Goal: Transaction & Acquisition: Purchase product/service

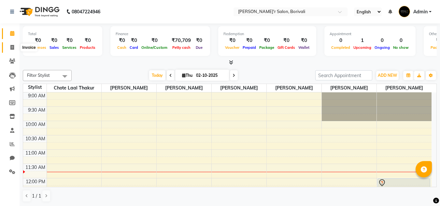
click at [11, 46] on icon at bounding box center [12, 47] width 4 height 5
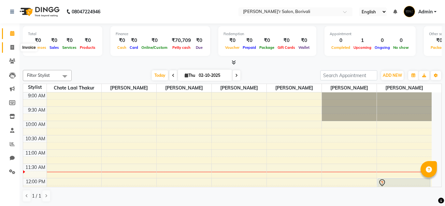
select select "8737"
select select "service"
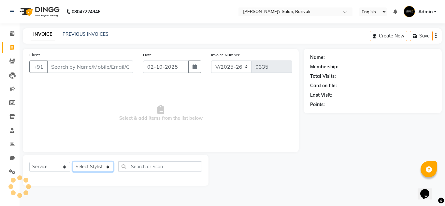
click at [90, 168] on select "Select Stylist [PERSON_NAME] Chote Laal [PERSON_NAME] [PERSON_NAME] [PERSON_NAM…" at bounding box center [93, 167] width 41 height 10
select select "89313"
click at [73, 162] on select "Select Stylist [PERSON_NAME] Chote Laal [PERSON_NAME] [PERSON_NAME] [PERSON_NAM…" at bounding box center [93, 167] width 41 height 10
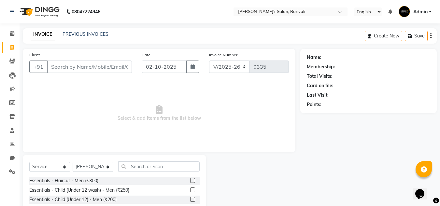
click at [184, 179] on div "Essentials - Haircut - Men (₹300)" at bounding box center [114, 181] width 170 height 8
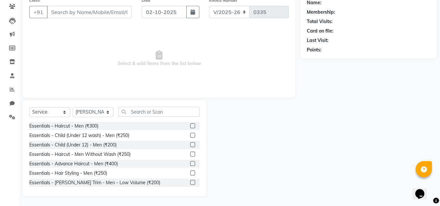
click at [190, 126] on label at bounding box center [192, 125] width 5 height 5
click at [190, 126] on input "checkbox" at bounding box center [192, 126] width 4 height 4
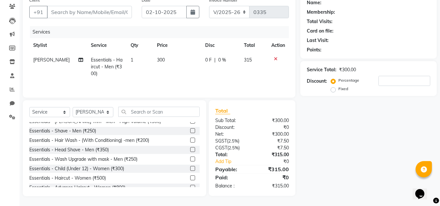
checkbox input "false"
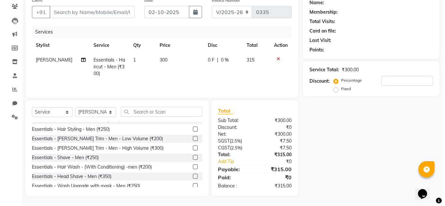
scroll to position [33, 0]
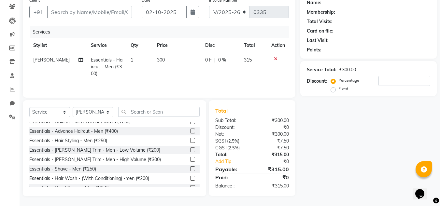
click at [190, 160] on label at bounding box center [192, 159] width 5 height 5
click at [190, 160] on input "checkbox" at bounding box center [192, 160] width 4 height 4
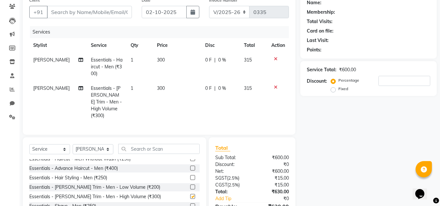
checkbox input "false"
click at [90, 1] on div "Client +91" at bounding box center [80, 10] width 112 height 27
click at [90, 7] on input "Client" at bounding box center [89, 12] width 85 height 12
type input "9"
type input "0"
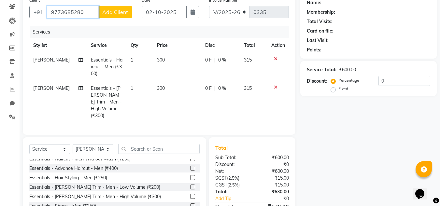
type input "9773685280"
click at [107, 10] on span "Add Client" at bounding box center [115, 12] width 26 height 7
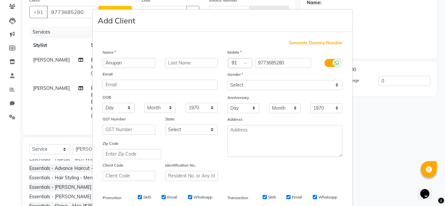
type input "Anupan"
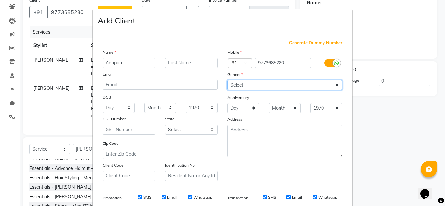
click at [250, 80] on select "Select Male Female Other Prefer Not To Say" at bounding box center [284, 85] width 115 height 10
select select "male"
click at [227, 80] on select "Select Male Female Other Prefer Not To Say" at bounding box center [284, 85] width 115 height 10
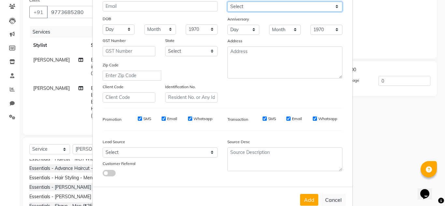
scroll to position [94, 0]
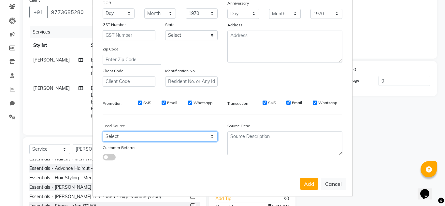
click at [146, 137] on select "Select Walk-in Referral Internet Friend Word of Mouth Advertisement Facebook Ju…" at bounding box center [160, 137] width 115 height 10
select select "56608"
click at [103, 132] on select "Select Walk-in Referral Internet Friend Word of Mouth Advertisement Facebook Ju…" at bounding box center [160, 137] width 115 height 10
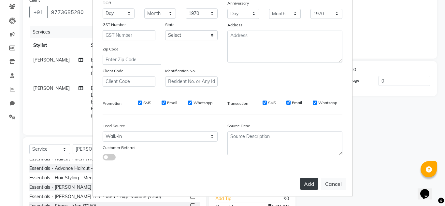
click at [304, 180] on button "Add" at bounding box center [309, 184] width 18 height 12
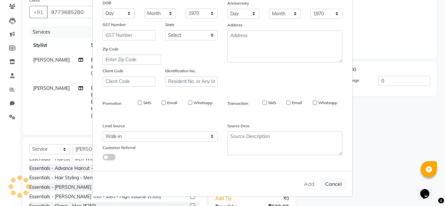
select select
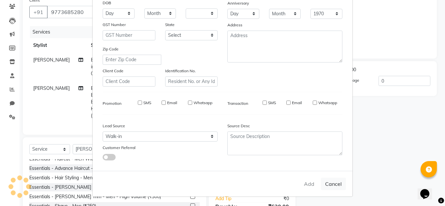
select select
checkbox input "false"
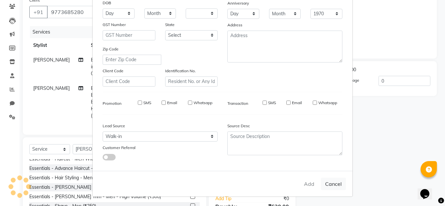
checkbox input "false"
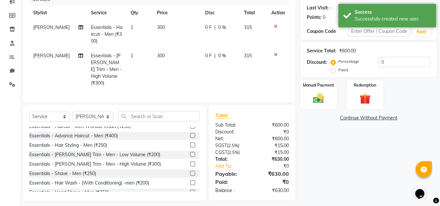
scroll to position [90, 0]
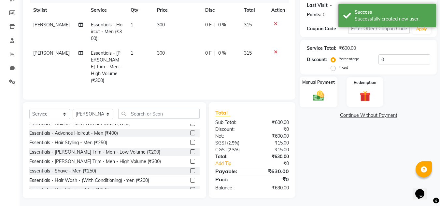
click at [321, 87] on div "Manual Payment" at bounding box center [319, 92] width 38 height 31
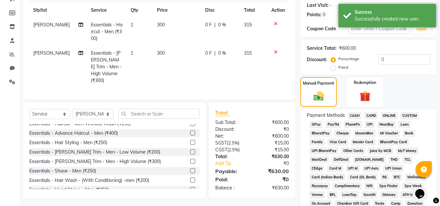
click at [316, 124] on span "GPay" at bounding box center [315, 124] width 13 height 7
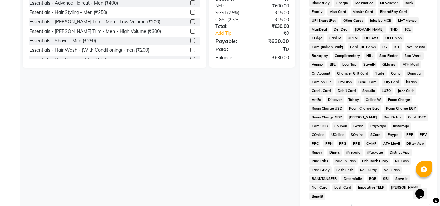
scroll to position [292, 0]
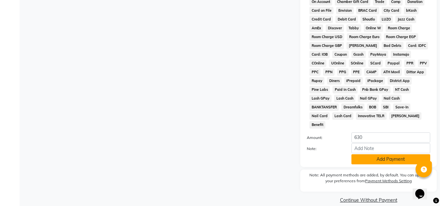
click at [380, 154] on button "Add Payment" at bounding box center [391, 159] width 79 height 10
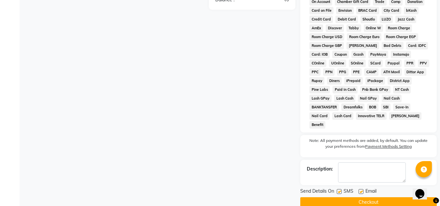
scroll to position [294, 0]
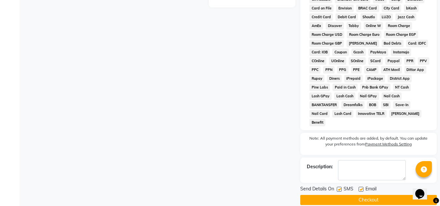
click at [375, 195] on button "Checkout" at bounding box center [368, 200] width 136 height 10
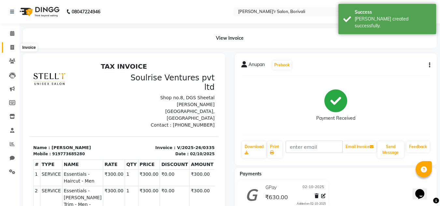
click at [11, 45] on icon at bounding box center [12, 47] width 4 height 5
select select "8737"
select select "service"
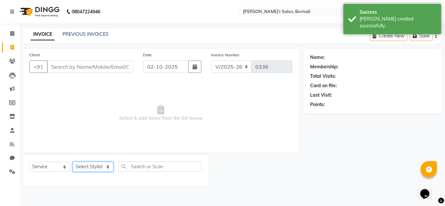
click at [84, 170] on select "Select Stylist [PERSON_NAME] Chote Laal [PERSON_NAME] [PERSON_NAME] [PERSON_NAM…" at bounding box center [93, 167] width 41 height 10
click at [112, 88] on span "Select & add items from the list below" at bounding box center [160, 113] width 263 height 65
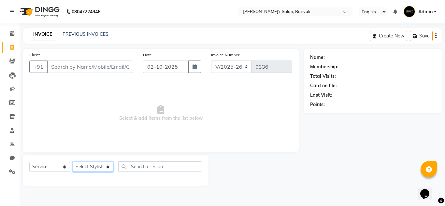
click at [103, 164] on select "Select Stylist [PERSON_NAME] Chote Laal [PERSON_NAME] [PERSON_NAME] [PERSON_NAM…" at bounding box center [93, 167] width 41 height 10
select select "89314"
click at [73, 162] on select "Select Stylist [PERSON_NAME] Chote Laal [PERSON_NAME] [PERSON_NAME] [PERSON_NAM…" at bounding box center [93, 167] width 41 height 10
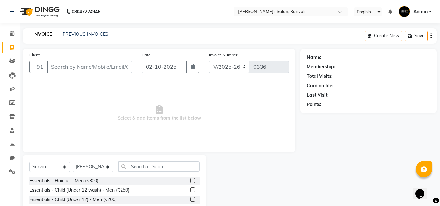
click at [190, 178] on div at bounding box center [194, 181] width 9 height 8
click at [190, 180] on label at bounding box center [192, 180] width 5 height 5
click at [190, 180] on input "checkbox" at bounding box center [192, 181] width 4 height 4
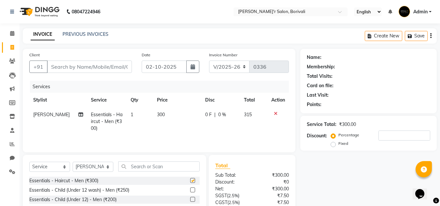
checkbox input "false"
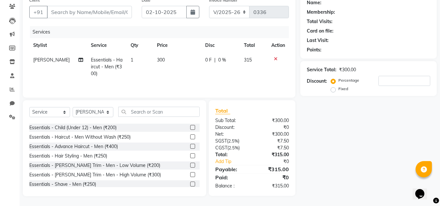
scroll to position [33, 0]
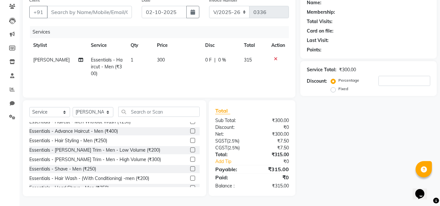
click at [190, 158] on label at bounding box center [192, 159] width 5 height 5
click at [190, 158] on input "checkbox" at bounding box center [192, 160] width 4 height 4
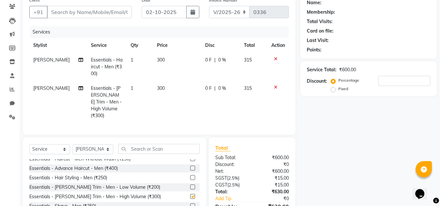
checkbox input "false"
click at [106, 15] on input "Client" at bounding box center [89, 12] width 85 height 12
type input "9"
type input "0"
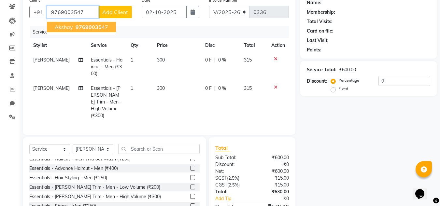
type input "9769003547"
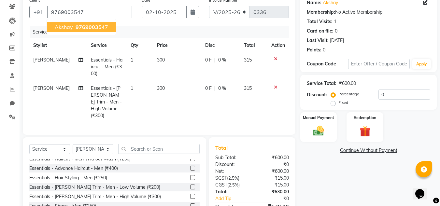
click at [101, 30] on span "976900354" at bounding box center [90, 27] width 29 height 7
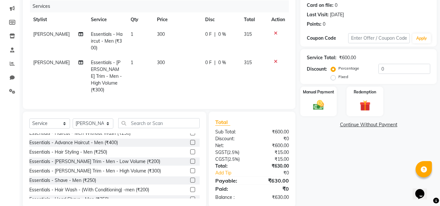
scroll to position [90, 0]
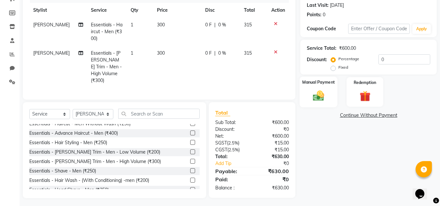
click at [314, 89] on img at bounding box center [318, 95] width 18 height 13
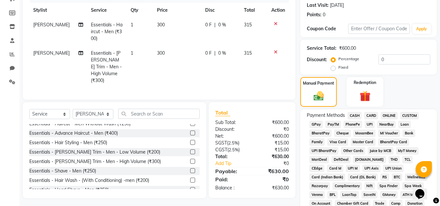
click at [314, 125] on span "GPay" at bounding box center [315, 124] width 13 height 7
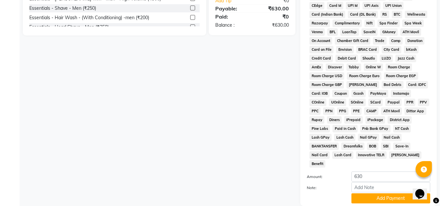
scroll to position [292, 0]
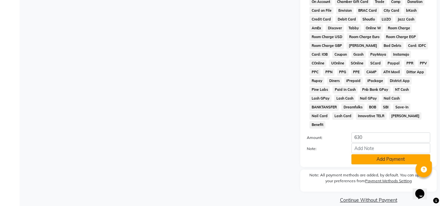
click at [375, 154] on button "Add Payment" at bounding box center [391, 159] width 79 height 10
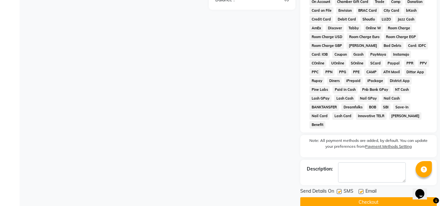
scroll to position [294, 0]
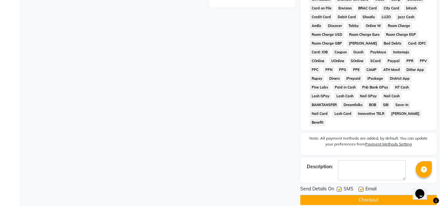
click at [368, 195] on button "Checkout" at bounding box center [368, 200] width 136 height 10
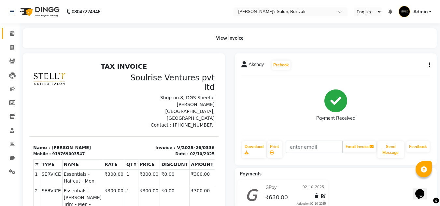
click at [13, 36] on span at bounding box center [12, 33] width 11 height 7
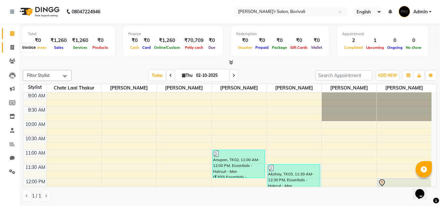
click at [16, 49] on span at bounding box center [12, 47] width 11 height 7
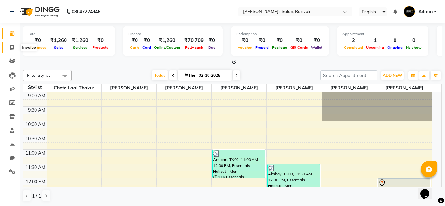
select select "8737"
select select "service"
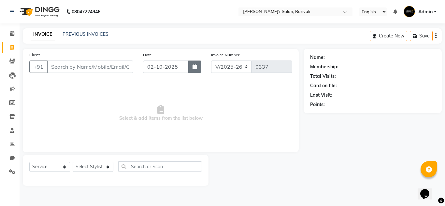
click at [197, 69] on button "button" at bounding box center [194, 67] width 13 height 12
select select "10"
select select "2025"
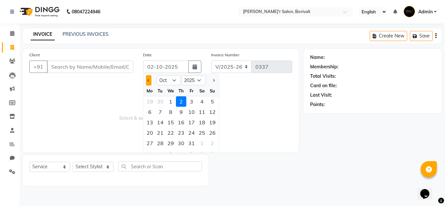
click at [148, 84] on button "Previous month" at bounding box center [149, 80] width 6 height 10
click at [213, 79] on button "Next month" at bounding box center [214, 80] width 6 height 10
select select "10"
click at [174, 101] on div "1" at bounding box center [170, 101] width 10 height 10
type input "01-10-2025"
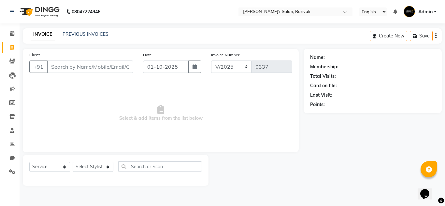
click at [106, 39] on div "INVOICE PREVIOUS INVOICES Create New Save" at bounding box center [232, 35] width 419 height 15
click at [103, 35] on link "PREVIOUS INVOICES" at bounding box center [86, 34] width 46 height 6
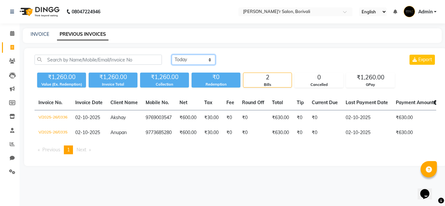
click at [209, 62] on select "Today Yesterday Custom Range" at bounding box center [194, 60] width 44 height 10
click at [172, 55] on select "Today Yesterday Custom Range" at bounding box center [194, 60] width 44 height 10
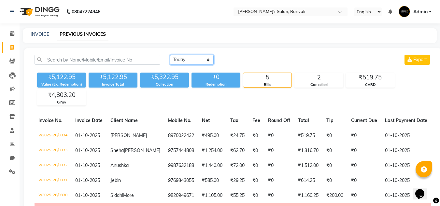
click at [209, 58] on select "Today Yesterday Custom Range" at bounding box center [192, 60] width 44 height 10
select select "today"
click at [170, 55] on select "Today Yesterday Custom Range" at bounding box center [192, 60] width 44 height 10
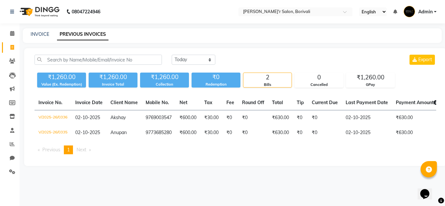
click at [40, 31] on div "INVOICE PREVIOUS INVOICES" at bounding box center [232, 35] width 419 height 15
click at [39, 36] on link "INVOICE" at bounding box center [40, 34] width 19 height 6
select select "8737"
select select "service"
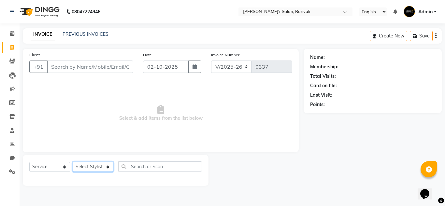
click at [91, 169] on select "Select Stylist [PERSON_NAME] Chote Laal [PERSON_NAME] [PERSON_NAME] [PERSON_NAM…" at bounding box center [93, 167] width 41 height 10
select select "91581"
click at [73, 162] on select "Select Stylist [PERSON_NAME] Chote Laal [PERSON_NAME] [PERSON_NAME] [PERSON_NAM…" at bounding box center [93, 167] width 41 height 10
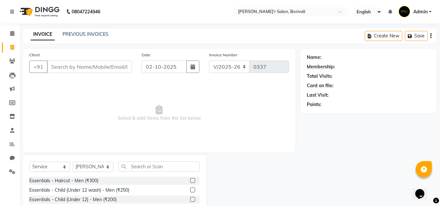
click at [190, 199] on label at bounding box center [192, 199] width 5 height 5
click at [190, 199] on input "checkbox" at bounding box center [192, 200] width 4 height 4
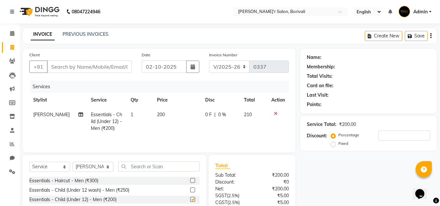
checkbox input "false"
click at [76, 59] on div "Client +91" at bounding box center [80, 64] width 112 height 27
click at [76, 63] on input "Client" at bounding box center [89, 67] width 85 height 12
type input "0"
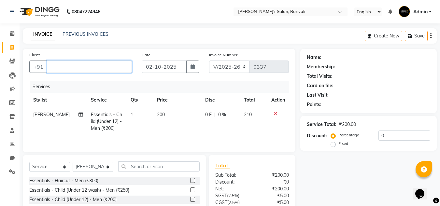
click at [107, 67] on input "Client" at bounding box center [89, 67] width 85 height 12
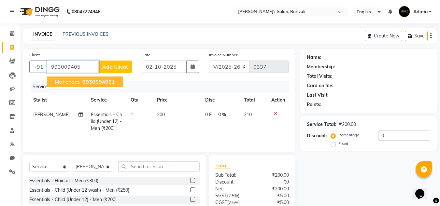
click at [84, 81] on span "993009405" at bounding box center [96, 82] width 29 height 7
type input "9930094051"
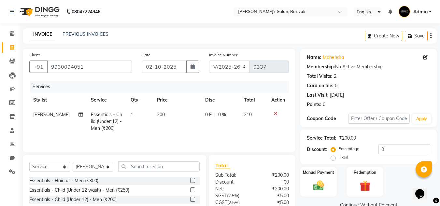
scroll to position [55, 0]
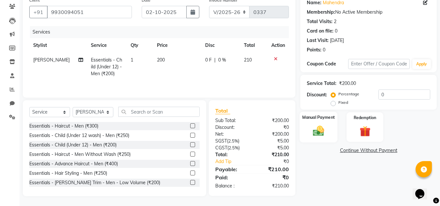
click at [318, 125] on img at bounding box center [318, 130] width 18 height 13
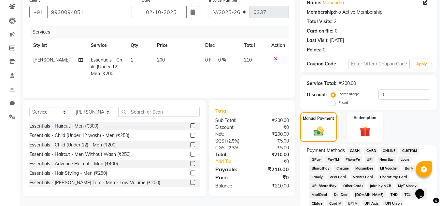
click at [317, 159] on span "GPay" at bounding box center [315, 159] width 13 height 7
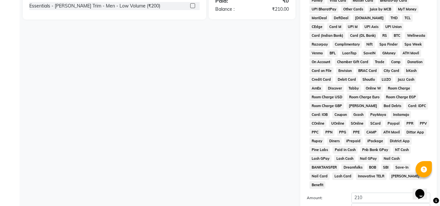
scroll to position [250, 0]
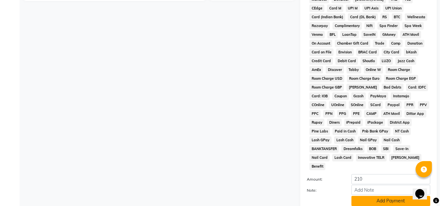
click at [409, 196] on button "Add Payment" at bounding box center [391, 201] width 79 height 10
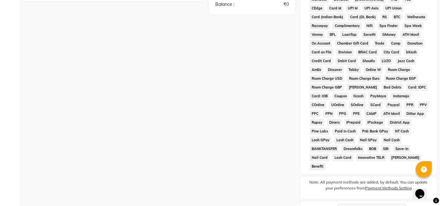
scroll to position [294, 0]
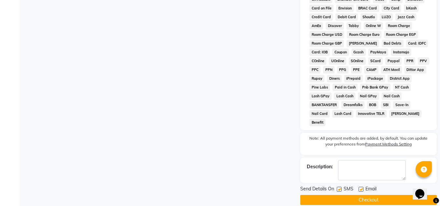
click at [405, 195] on button "Checkout" at bounding box center [368, 200] width 136 height 10
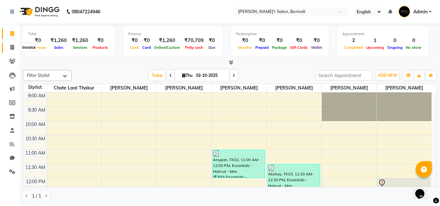
click at [10, 48] on span at bounding box center [12, 47] width 11 height 7
select select "8737"
select select "service"
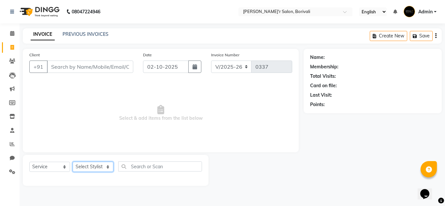
click at [89, 169] on select "Select Stylist [PERSON_NAME] Chote Laal [PERSON_NAME] [PERSON_NAME] [PERSON_NAM…" at bounding box center [93, 167] width 41 height 10
click at [73, 162] on select "Select Stylist [PERSON_NAME] Chote Laal [PERSON_NAME] [PERSON_NAME] [PERSON_NAM…" at bounding box center [93, 167] width 41 height 10
click at [95, 171] on select "Select Stylist [PERSON_NAME] Chote Laal [PERSON_NAME] [PERSON_NAME] [PERSON_NAM…" at bounding box center [93, 167] width 41 height 10
select select "90797"
click at [73, 162] on select "Select Stylist [PERSON_NAME] Chote Laal [PERSON_NAME] [PERSON_NAME] [PERSON_NAM…" at bounding box center [93, 167] width 41 height 10
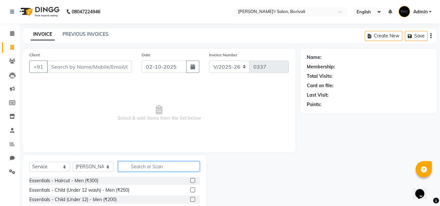
click at [153, 168] on input "text" at bounding box center [158, 167] width 81 height 10
type input "pedi"
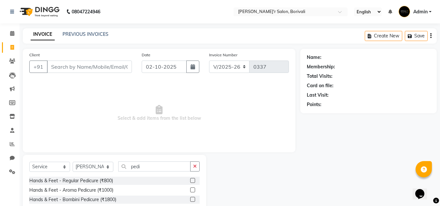
click at [192, 187] on div at bounding box center [194, 190] width 9 height 8
click at [192, 189] on label at bounding box center [192, 190] width 5 height 5
click at [192, 189] on input "checkbox" at bounding box center [192, 190] width 4 height 4
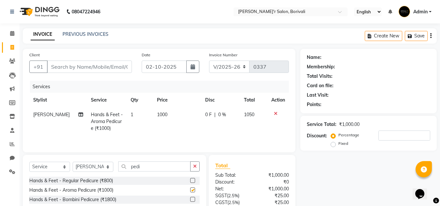
checkbox input "false"
click at [150, 170] on input "pedi" at bounding box center [154, 167] width 72 height 10
type input "p"
click at [190, 200] on label at bounding box center [192, 199] width 5 height 5
click at [190, 200] on input "checkbox" at bounding box center [192, 200] width 4 height 4
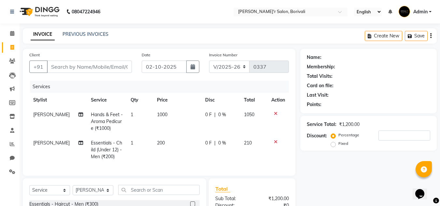
checkbox input "false"
click at [107, 69] on input "Client" at bounding box center [89, 67] width 85 height 12
click at [113, 69] on input "Client" at bounding box center [89, 67] width 85 height 12
click at [117, 63] on input "Client" at bounding box center [89, 67] width 85 height 12
click at [114, 68] on input "Client" at bounding box center [89, 67] width 85 height 12
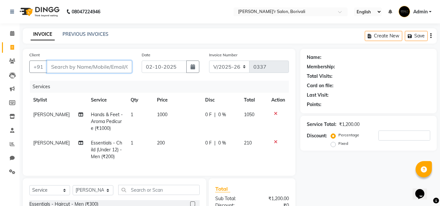
type input "9"
type input "0"
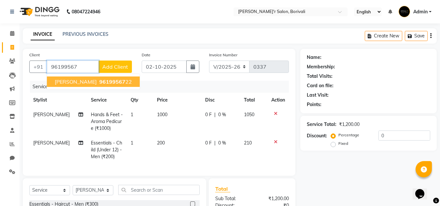
click at [100, 83] on ngb-highlight "96199567 22" at bounding box center [115, 82] width 34 height 7
type input "9619956722"
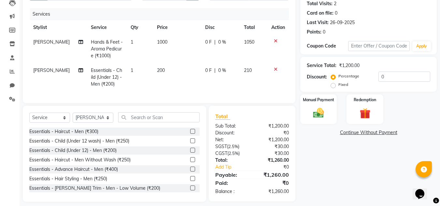
scroll to position [83, 0]
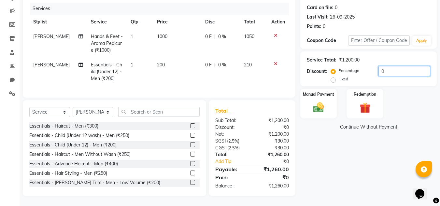
click at [390, 66] on input "0" at bounding box center [405, 71] width 52 height 10
type input "10"
click at [320, 101] on img at bounding box center [318, 107] width 18 height 13
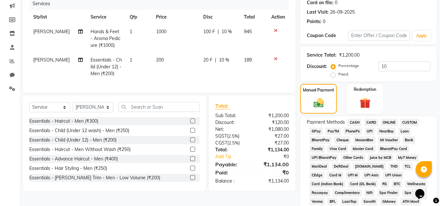
scroll to position [116, 0]
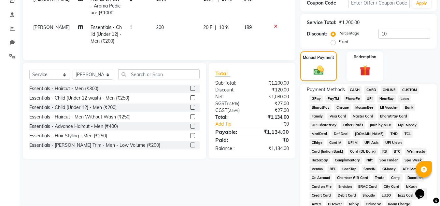
click at [315, 99] on span "GPay" at bounding box center [315, 98] width 13 height 7
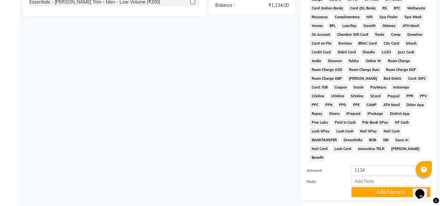
scroll to position [292, 0]
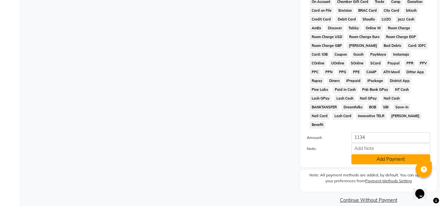
click at [391, 154] on button "Add Payment" at bounding box center [391, 159] width 79 height 10
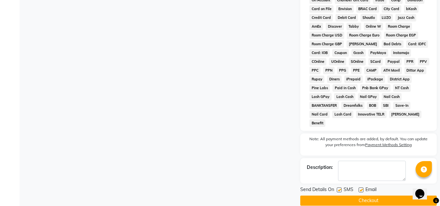
scroll to position [294, 0]
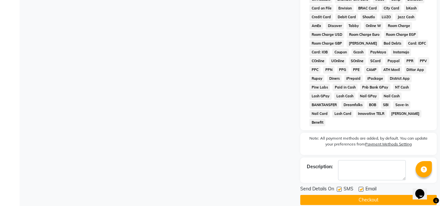
click at [409, 195] on button "Checkout" at bounding box center [368, 200] width 136 height 10
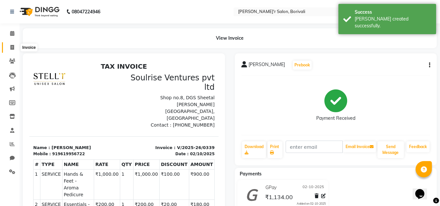
click at [9, 48] on span at bounding box center [12, 47] width 11 height 7
select select "service"
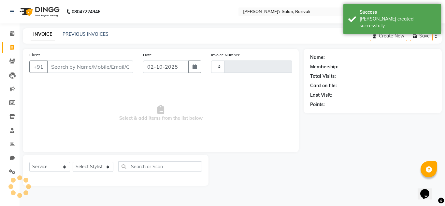
type input "0340"
select select "8737"
click at [91, 170] on select "Select Stylist" at bounding box center [93, 167] width 41 height 10
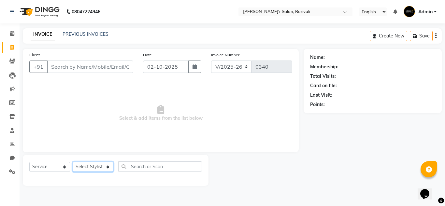
select select "89314"
click at [73, 162] on select "Select Stylist [PERSON_NAME] Chote Laal [PERSON_NAME] [PERSON_NAME] [PERSON_NAM…" at bounding box center [93, 167] width 41 height 10
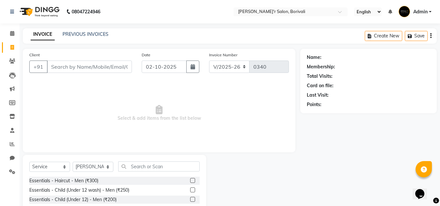
click at [190, 181] on label at bounding box center [192, 180] width 5 height 5
click at [190, 181] on input "checkbox" at bounding box center [192, 181] width 4 height 4
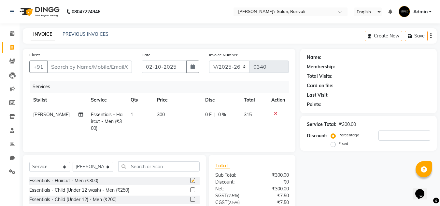
checkbox input "false"
click at [177, 169] on input "text" at bounding box center [158, 167] width 81 height 10
type input "h"
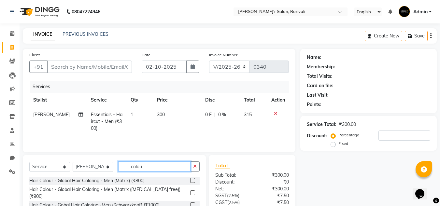
type input "colou"
click at [190, 179] on label at bounding box center [192, 180] width 5 height 5
click at [190, 179] on input "checkbox" at bounding box center [192, 181] width 4 height 4
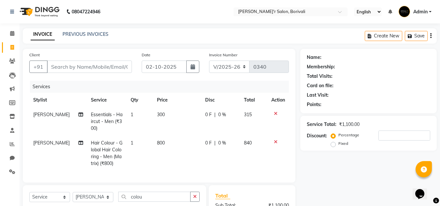
checkbox input "false"
drag, startPoint x: 65, startPoint y: 72, endPoint x: 60, endPoint y: 70, distance: 5.6
click at [64, 71] on input "Client" at bounding box center [89, 67] width 85 height 12
click at [120, 77] on div "Client +91" at bounding box center [80, 64] width 112 height 27
click at [119, 77] on div "Client +91" at bounding box center [80, 64] width 112 height 27
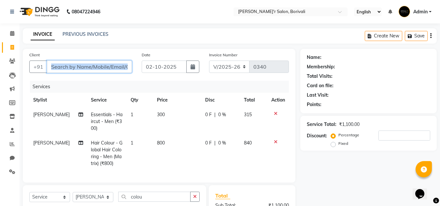
click at [105, 70] on input "Client" at bounding box center [89, 67] width 85 height 12
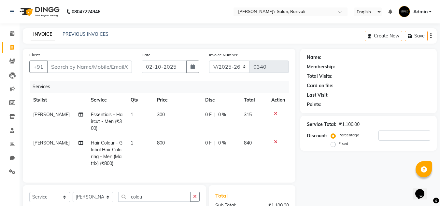
click at [274, 142] on icon at bounding box center [276, 142] width 4 height 5
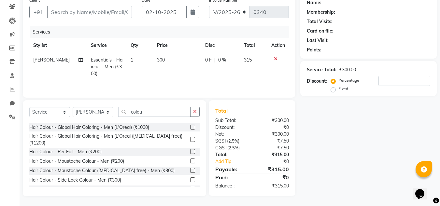
scroll to position [33, 0]
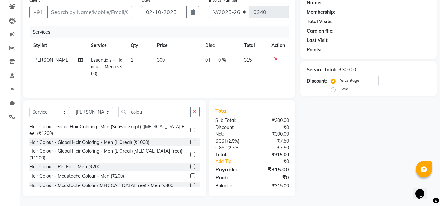
click at [192, 151] on div at bounding box center [194, 155] width 9 height 8
click at [183, 148] on div "Hair Colour - Global Hair Coloring - Men (L'Oreal ([MEDICAL_DATA] free)) (₹1200)" at bounding box center [114, 155] width 170 height 14
click at [190, 152] on label at bounding box center [192, 154] width 5 height 5
click at [190, 153] on input "checkbox" at bounding box center [192, 155] width 4 height 4
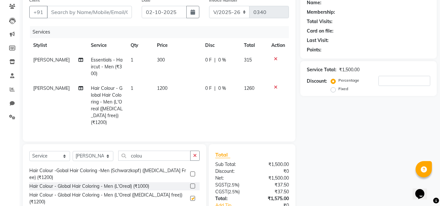
checkbox input "false"
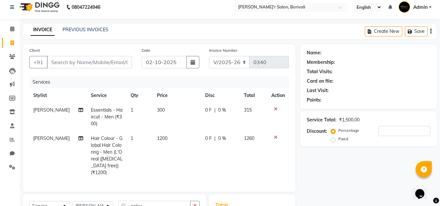
scroll to position [0, 0]
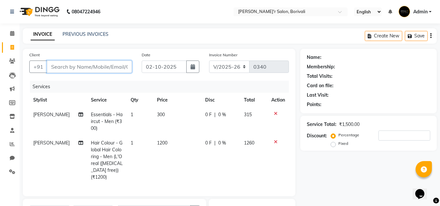
click at [124, 70] on input "Client" at bounding box center [89, 67] width 85 height 12
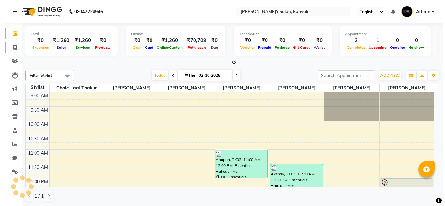
scroll to position [115, 0]
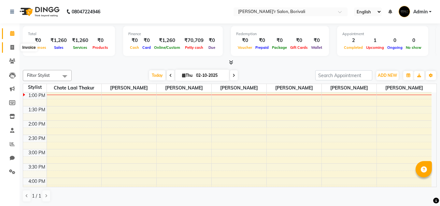
click at [10, 46] on span at bounding box center [12, 47] width 11 height 7
select select "8737"
select select "service"
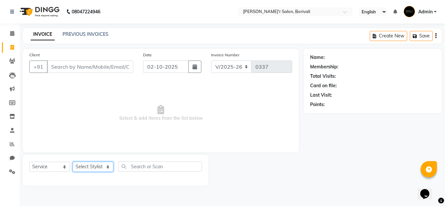
click at [98, 167] on select "Select Stylist [PERSON_NAME] Chote Laal [PERSON_NAME] [PERSON_NAME] [PERSON_NAM…" at bounding box center [93, 167] width 41 height 10
select select "89310"
click at [73, 162] on select "Select Stylist [PERSON_NAME] Chote Laal [PERSON_NAME] [PERSON_NAME] [PERSON_NAM…" at bounding box center [93, 167] width 41 height 10
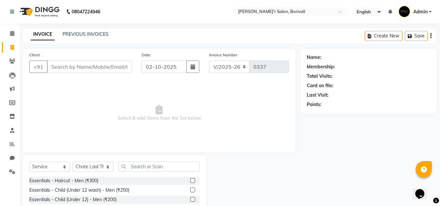
click at [190, 180] on label at bounding box center [192, 180] width 5 height 5
click at [190, 180] on input "checkbox" at bounding box center [192, 181] width 4 height 4
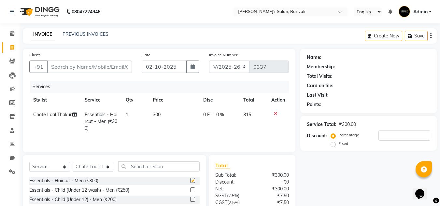
checkbox input "false"
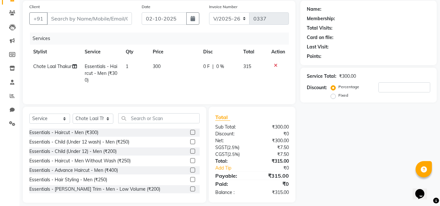
scroll to position [55, 0]
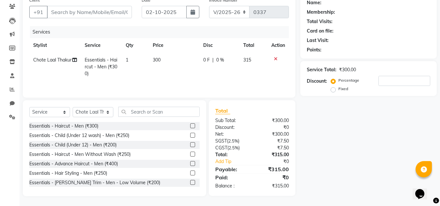
click at [184, 182] on div "Essentials - [PERSON_NAME] Trim - Men - Low Volume (₹200)" at bounding box center [114, 183] width 170 height 8
click at [190, 182] on label at bounding box center [192, 182] width 5 height 5
click at [190, 182] on input "checkbox" at bounding box center [192, 183] width 4 height 4
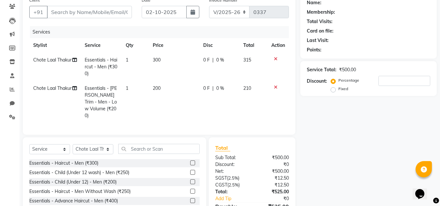
checkbox input "false"
click at [107, 9] on input "Client" at bounding box center [89, 12] width 85 height 12
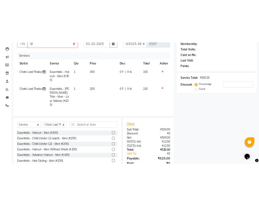
scroll to position [64, 0]
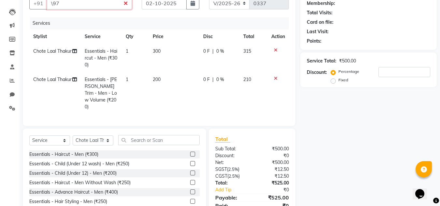
click at [84, 9] on input "\97" at bounding box center [89, 3] width 85 height 12
type input "\"
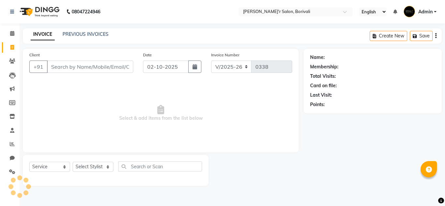
select select "8737"
select select "service"
click at [89, 164] on select "Select Stylist [PERSON_NAME] Chote Laal [PERSON_NAME] [PERSON_NAME] [PERSON_NAM…" at bounding box center [93, 167] width 41 height 10
select select "89310"
click at [73, 162] on select "Select Stylist [PERSON_NAME] Chote Laal [PERSON_NAME] [PERSON_NAME] [PERSON_NAM…" at bounding box center [93, 167] width 41 height 10
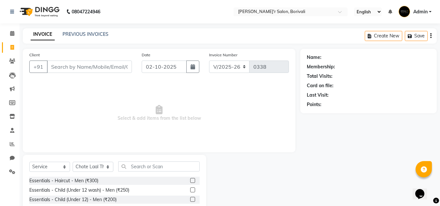
click at [190, 179] on label at bounding box center [192, 180] width 5 height 5
click at [190, 179] on input "checkbox" at bounding box center [192, 181] width 4 height 4
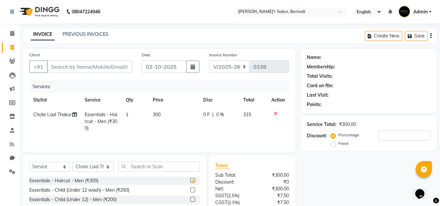
checkbox input "false"
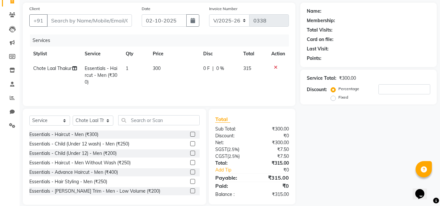
scroll to position [55, 0]
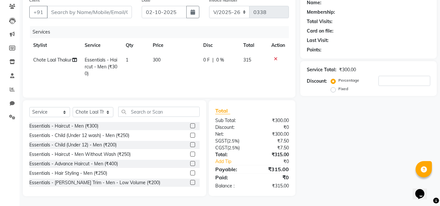
click at [190, 145] on label at bounding box center [192, 144] width 5 height 5
click at [190, 145] on input "checkbox" at bounding box center [192, 145] width 4 height 4
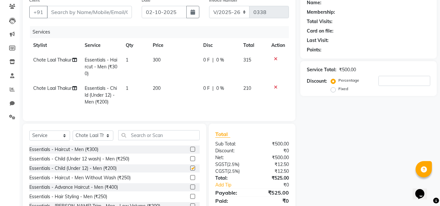
checkbox input "false"
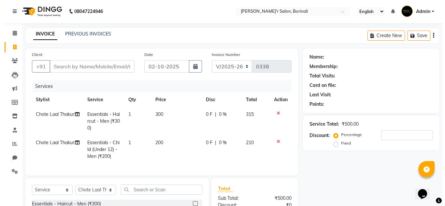
scroll to position [0, 0]
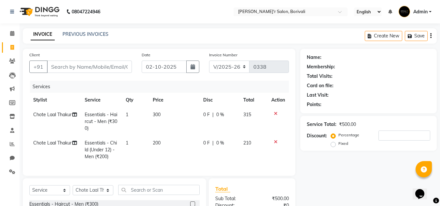
click at [94, 57] on div "Client +91" at bounding box center [80, 64] width 112 height 27
click at [94, 62] on input "Client" at bounding box center [89, 67] width 85 height 12
type input "9"
type input "0"
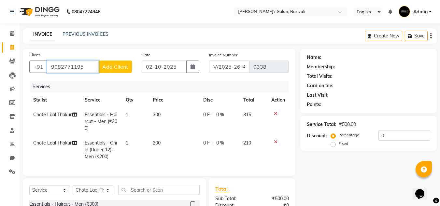
type input "9082771195"
click at [123, 67] on span "Add Client" at bounding box center [115, 67] width 26 height 7
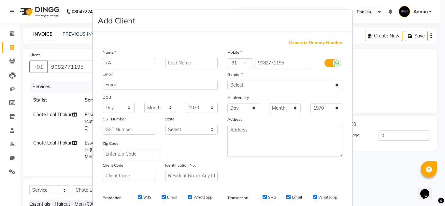
type input "k"
type input "kaustubh"
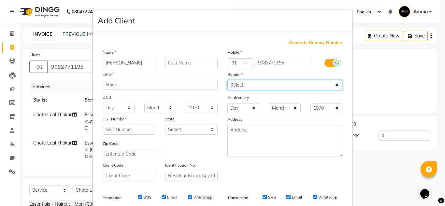
drag, startPoint x: 278, startPoint y: 84, endPoint x: 273, endPoint y: 88, distance: 6.3
click at [278, 84] on select "Select Male Female Other Prefer Not To Say" at bounding box center [284, 85] width 115 height 10
select select "male"
click at [227, 80] on select "Select Male Female Other Prefer Not To Say" at bounding box center [284, 85] width 115 height 10
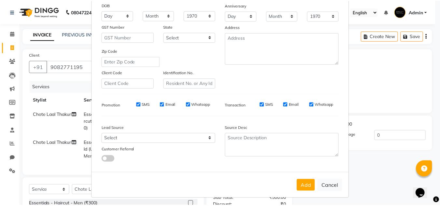
scroll to position [94, 0]
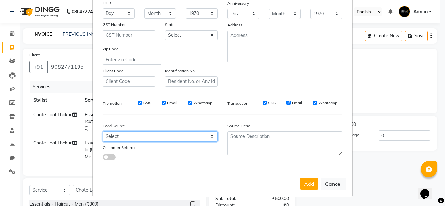
click at [175, 137] on select "Select Walk-in Referral Internet Friend Word of Mouth Advertisement Facebook Ju…" at bounding box center [160, 137] width 115 height 10
select select "56611"
click at [103, 132] on select "Select Walk-in Referral Internet Friend Word of Mouth Advertisement Facebook Ju…" at bounding box center [160, 137] width 115 height 10
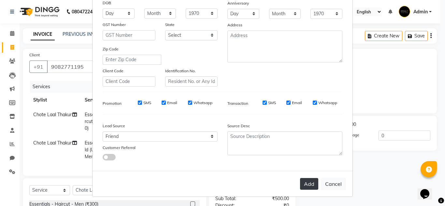
click at [308, 183] on button "Add" at bounding box center [309, 184] width 18 height 12
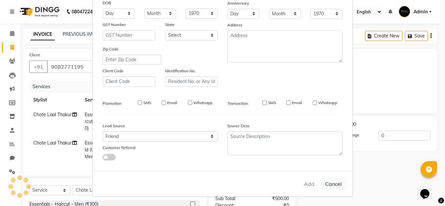
select select
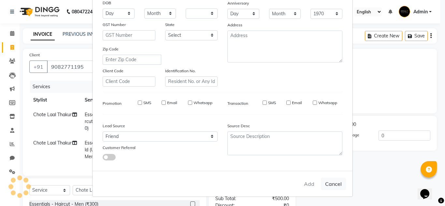
select select
checkbox input "false"
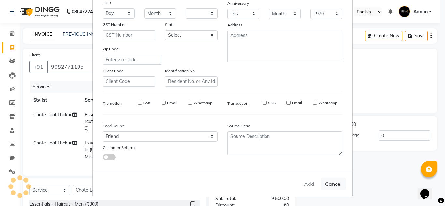
checkbox input "false"
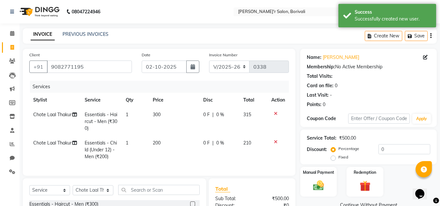
scroll to position [83, 0]
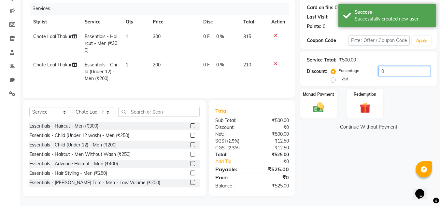
click at [388, 66] on input "0" at bounding box center [405, 71] width 52 height 10
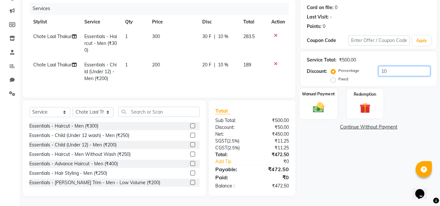
type input "10"
click at [321, 96] on div "Manual Payment" at bounding box center [319, 103] width 38 height 31
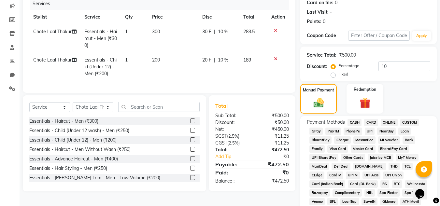
click at [357, 122] on span "CASH" at bounding box center [355, 122] width 14 height 7
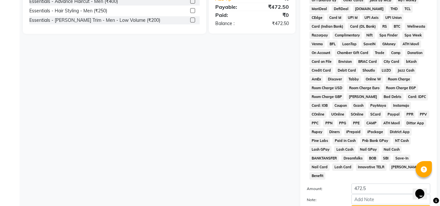
scroll to position [246, 0]
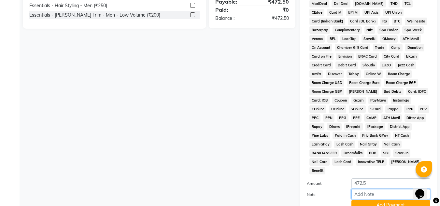
click at [376, 189] on input "Note:" at bounding box center [391, 194] width 79 height 10
type input "27 Balance"
click at [365, 200] on button "Add Payment" at bounding box center [391, 205] width 79 height 10
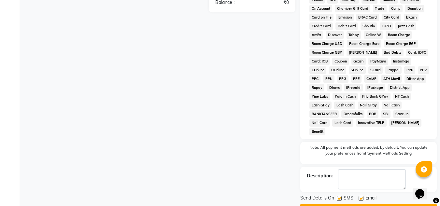
scroll to position [294, 0]
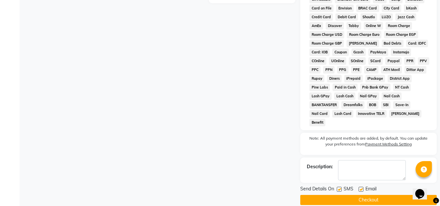
click at [368, 195] on button "Checkout" at bounding box center [368, 200] width 136 height 10
